Goal: Transaction & Acquisition: Purchase product/service

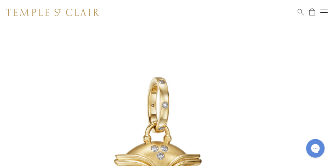
click at [327, 12] on div "Open navigation" at bounding box center [324, 12] width 7 height 0
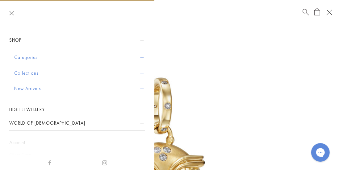
click at [30, 71] on button "Collections" at bounding box center [79, 73] width 131 height 16
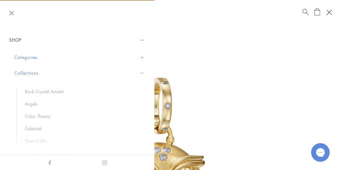
drag, startPoint x: 149, startPoint y: 77, endPoint x: 153, endPoint y: 78, distance: 4.1
click at [153, 78] on div "Shop Categories Amulets Pendants & Charms Lockets Chains & Leather Cords Earrin…" at bounding box center [77, 90] width 154 height 130
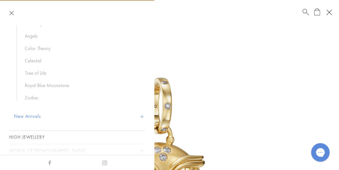
scroll to position [70, 0]
click at [134, 114] on button "New Arrivals" at bounding box center [79, 115] width 131 height 16
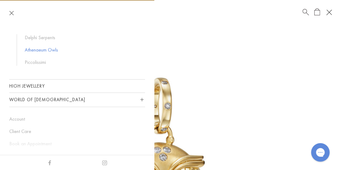
click at [52, 48] on link "Athenaeum Owls" at bounding box center [82, 50] width 114 height 7
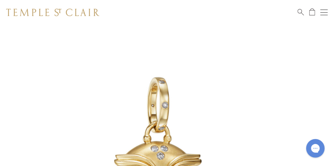
drag, startPoint x: 323, startPoint y: 14, endPoint x: 328, endPoint y: 14, distance: 5.3
click at [328, 14] on button "Open navigation" at bounding box center [324, 12] width 7 height 7
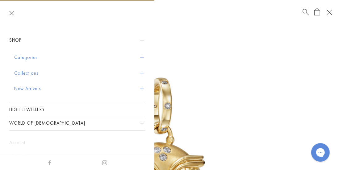
click at [136, 70] on button "Collections" at bounding box center [79, 73] width 131 height 16
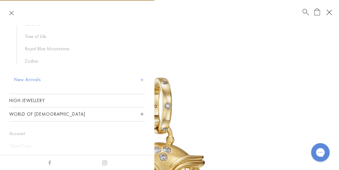
scroll to position [105, 0]
click at [140, 78] on button "New Arrivals" at bounding box center [79, 79] width 131 height 16
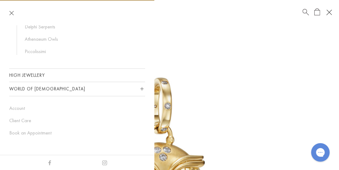
scroll to position [59, 0]
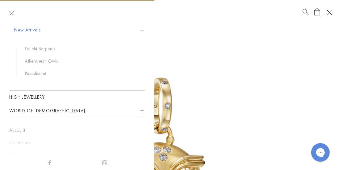
click at [58, 55] on ul "Delphi Serpents Athenaeum Owls Piccolissimi" at bounding box center [81, 60] width 128 height 31
click at [48, 47] on link "Delphi Serpents" at bounding box center [82, 48] width 114 height 7
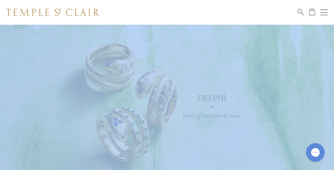
drag, startPoint x: 334, startPoint y: 18, endPoint x: 336, endPoint y: 32, distance: 14.5
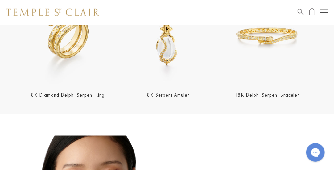
scroll to position [223, 0]
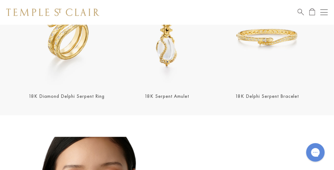
click at [77, 55] on img at bounding box center [67, 37] width 97 height 97
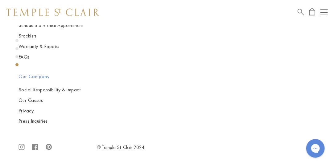
scroll to position [1254, 0]
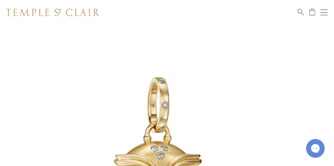
click at [327, 15] on button "Open navigation" at bounding box center [324, 12] width 7 height 7
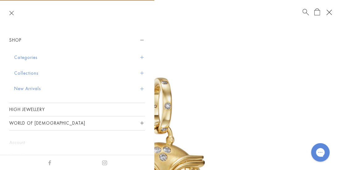
click at [140, 88] on span "Sidebar navigation" at bounding box center [141, 88] width 3 height 3
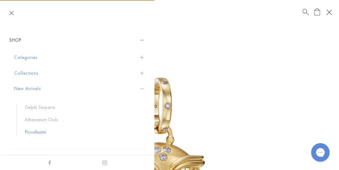
click at [38, 133] on link "Piccolissimi" at bounding box center [82, 132] width 114 height 7
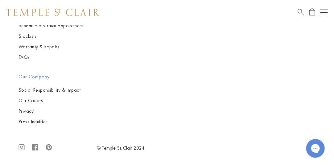
scroll to position [1557, 0]
click at [0, 0] on img at bounding box center [0, 0] width 0 height 0
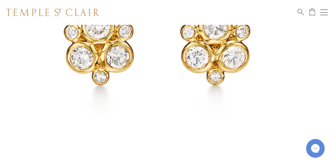
scroll to position [107, 0]
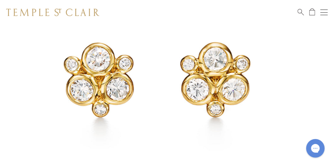
click at [223, 96] on img at bounding box center [158, 76] width 316 height 316
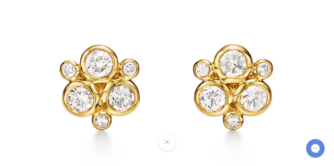
click at [253, 112] on img at bounding box center [167, 82] width 361 height 361
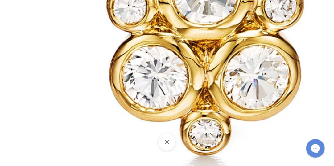
scroll to position [229, 0]
click at [175, 142] on button at bounding box center [167, 141] width 17 height 17
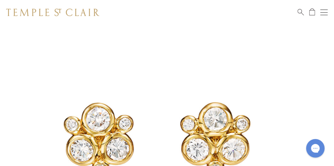
scroll to position [80, 0]
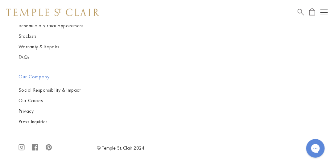
click at [321, 10] on div "Book an Appointment" at bounding box center [313, 12] width 30 height 7
click at [325, 13] on button "Open navigation" at bounding box center [324, 12] width 7 height 7
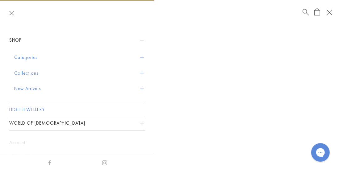
click at [24, 111] on link "High Jewellery" at bounding box center [77, 109] width 136 height 13
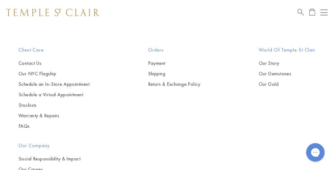
scroll to position [521, 0]
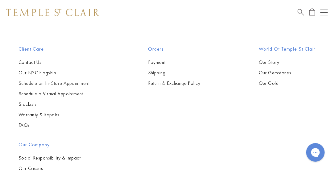
click at [60, 81] on link "Schedule an In-Store Appointment" at bounding box center [54, 83] width 71 height 7
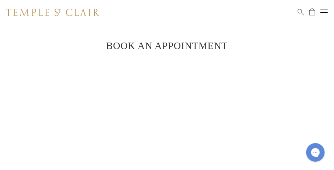
click at [326, 14] on button "Open navigation" at bounding box center [324, 12] width 7 height 7
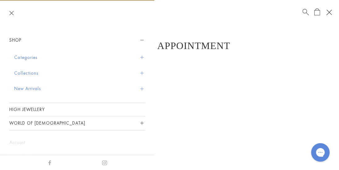
click at [140, 87] on span "Sidebar navigation" at bounding box center [141, 88] width 3 height 3
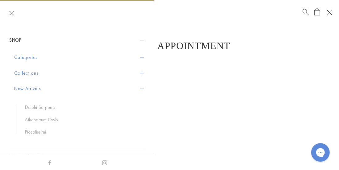
click at [48, 124] on ul "Delphi Serpents Athenaeum Owls Piccolissimi" at bounding box center [81, 119] width 128 height 31
click at [45, 117] on link "Athenaeum Owls" at bounding box center [82, 119] width 114 height 7
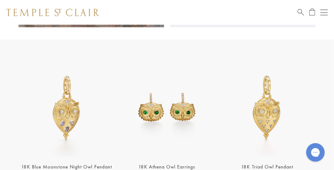
scroll to position [565, 0]
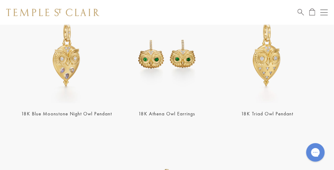
click at [170, 54] on img at bounding box center [167, 54] width 97 height 97
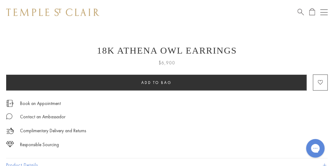
scroll to position [320, 0]
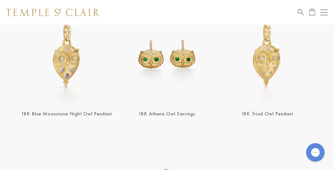
click at [272, 73] on img at bounding box center [267, 54] width 97 height 97
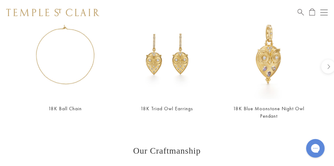
scroll to position [559, 0]
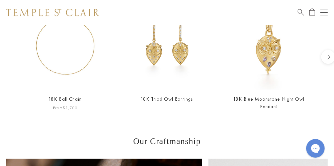
click at [63, 68] on img at bounding box center [65, 45] width 90 height 90
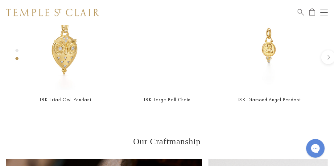
scroll to position [594, 0]
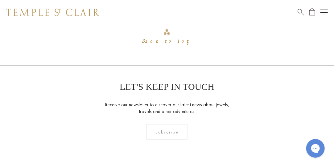
scroll to position [883, 0]
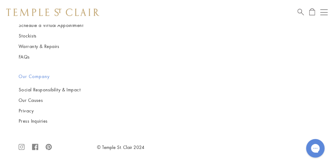
scroll to position [1203, 0]
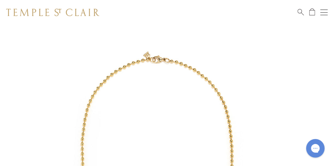
scroll to position [25, 0]
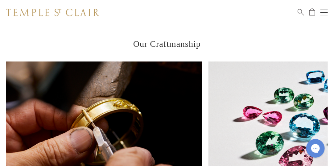
scroll to position [675, 0]
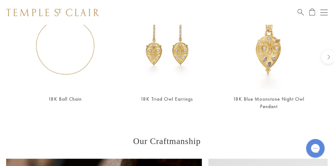
click at [276, 61] on img at bounding box center [270, 45] width 90 height 90
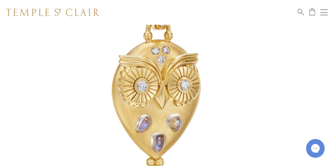
scroll to position [29, 0]
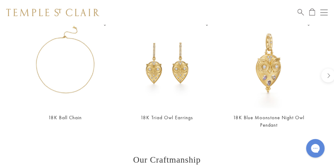
scroll to position [531, 0]
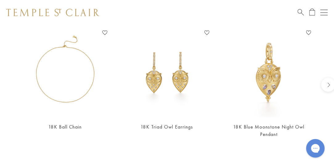
click at [259, 80] on img at bounding box center [270, 72] width 90 height 90
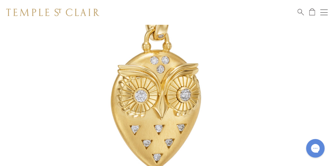
scroll to position [117, 0]
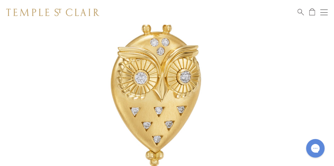
click at [151, 90] on img at bounding box center [158, 66] width 316 height 316
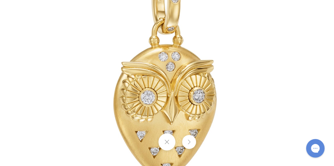
click at [190, 138] on button at bounding box center [190, 142] width 14 height 14
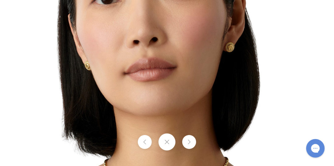
scroll to position [418, 0]
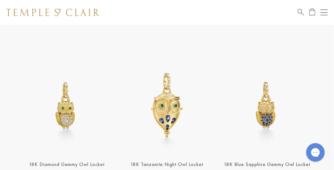
scroll to position [667, 0]
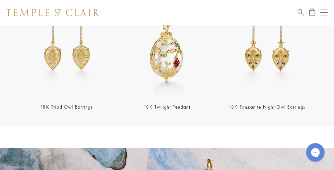
scroll to position [1199, 0]
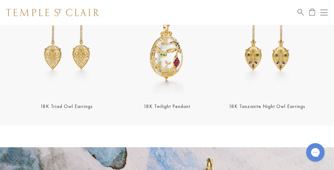
click at [72, 58] on img at bounding box center [67, 47] width 97 height 97
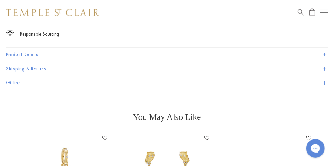
scroll to position [445, 0]
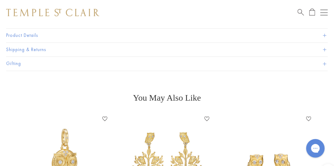
click at [325, 33] on button "Product Details" at bounding box center [167, 35] width 322 height 14
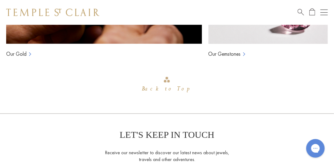
scroll to position [901, 0]
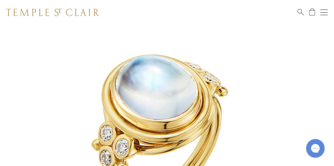
scroll to position [48, 0]
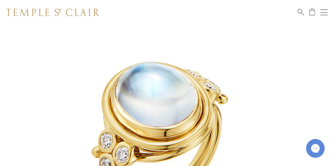
click at [209, 90] on img at bounding box center [158, 135] width 316 height 316
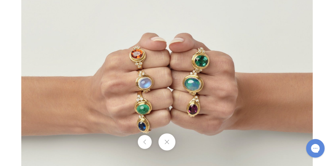
click at [188, 139] on div at bounding box center [167, 141] width 334 height 17
click at [165, 141] on button at bounding box center [167, 141] width 17 height 17
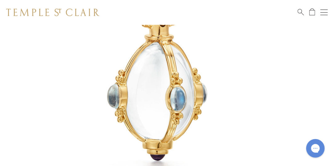
scroll to position [134, 0]
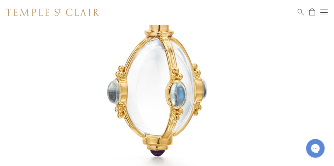
click at [206, 85] on img at bounding box center [158, 49] width 316 height 316
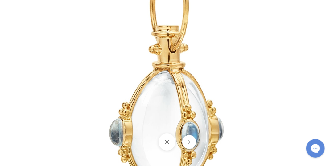
scroll to position [543, 0]
click at [192, 142] on button at bounding box center [190, 142] width 14 height 14
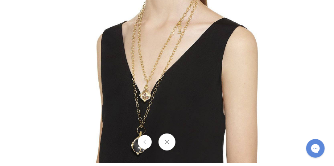
drag, startPoint x: 171, startPoint y: 140, endPoint x: 200, endPoint y: 114, distance: 39.1
click at [200, 114] on div at bounding box center [167, 83] width 334 height 166
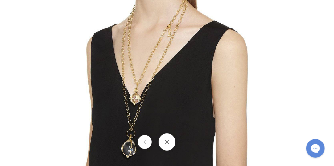
click at [148, 143] on button at bounding box center [145, 142] width 14 height 14
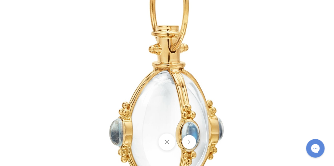
click at [148, 143] on div at bounding box center [167, 141] width 334 height 17
click at [170, 138] on button at bounding box center [167, 141] width 17 height 17
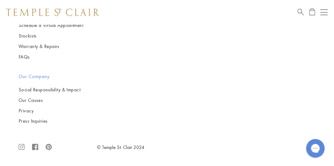
scroll to position [1442, 0]
drag, startPoint x: 334, startPoint y: 133, endPoint x: 338, endPoint y: 120, distance: 13.8
